Goal: Transaction & Acquisition: Purchase product/service

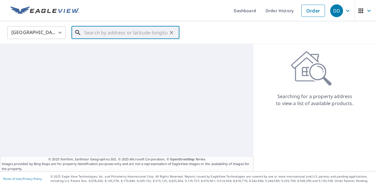
click at [140, 35] on input "text" at bounding box center [125, 32] width 83 height 16
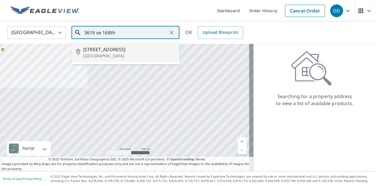
click at [135, 46] on li "[STREET_ADDRESS]" at bounding box center [125, 53] width 108 height 20
type input "[STREET_ADDRESS]"
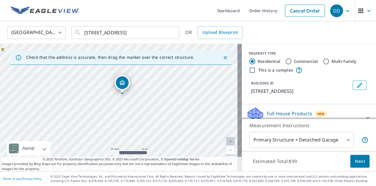
drag, startPoint x: 121, startPoint y: 124, endPoint x: 124, endPoint y: 110, distance: 14.1
click at [124, 110] on div "[STREET_ADDRESS]" at bounding box center [121, 107] width 242 height 127
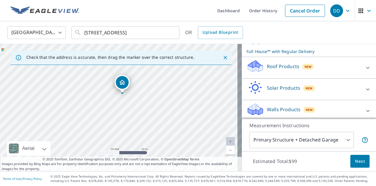
scroll to position [78, 0]
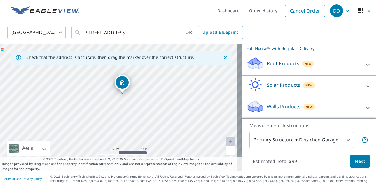
click at [348, 66] on div "Roof Products New" at bounding box center [303, 65] width 114 height 17
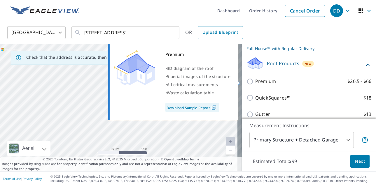
click at [260, 83] on p "Premium" at bounding box center [265, 81] width 21 height 7
click at [255, 83] on input "Premium $20.5 - $66" at bounding box center [250, 81] width 9 height 7
checkbox input "true"
checkbox input "false"
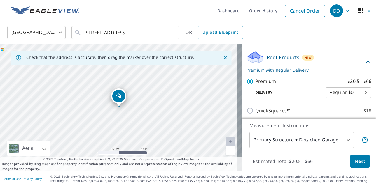
click at [358, 162] on span "Next" at bounding box center [360, 161] width 10 height 7
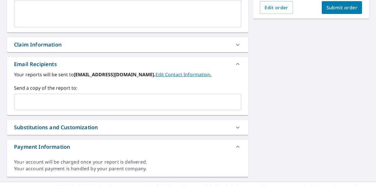
scroll to position [175, 0]
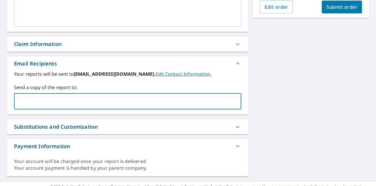
click at [73, 106] on input "text" at bounding box center [123, 101] width 213 height 11
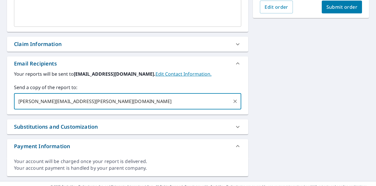
scroll to position [117, 0]
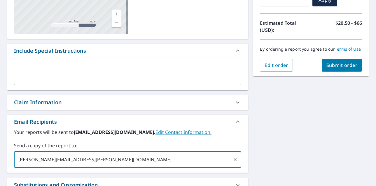
type input "[PERSON_NAME][EMAIL_ADDRESS][PERSON_NAME][DOMAIN_NAME]"
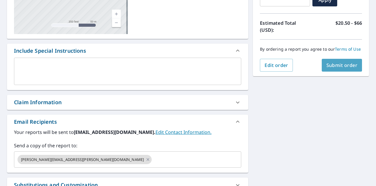
click at [346, 63] on span "Submit order" at bounding box center [341, 65] width 31 height 6
checkbox input "true"
